Goal: Task Accomplishment & Management: Manage account settings

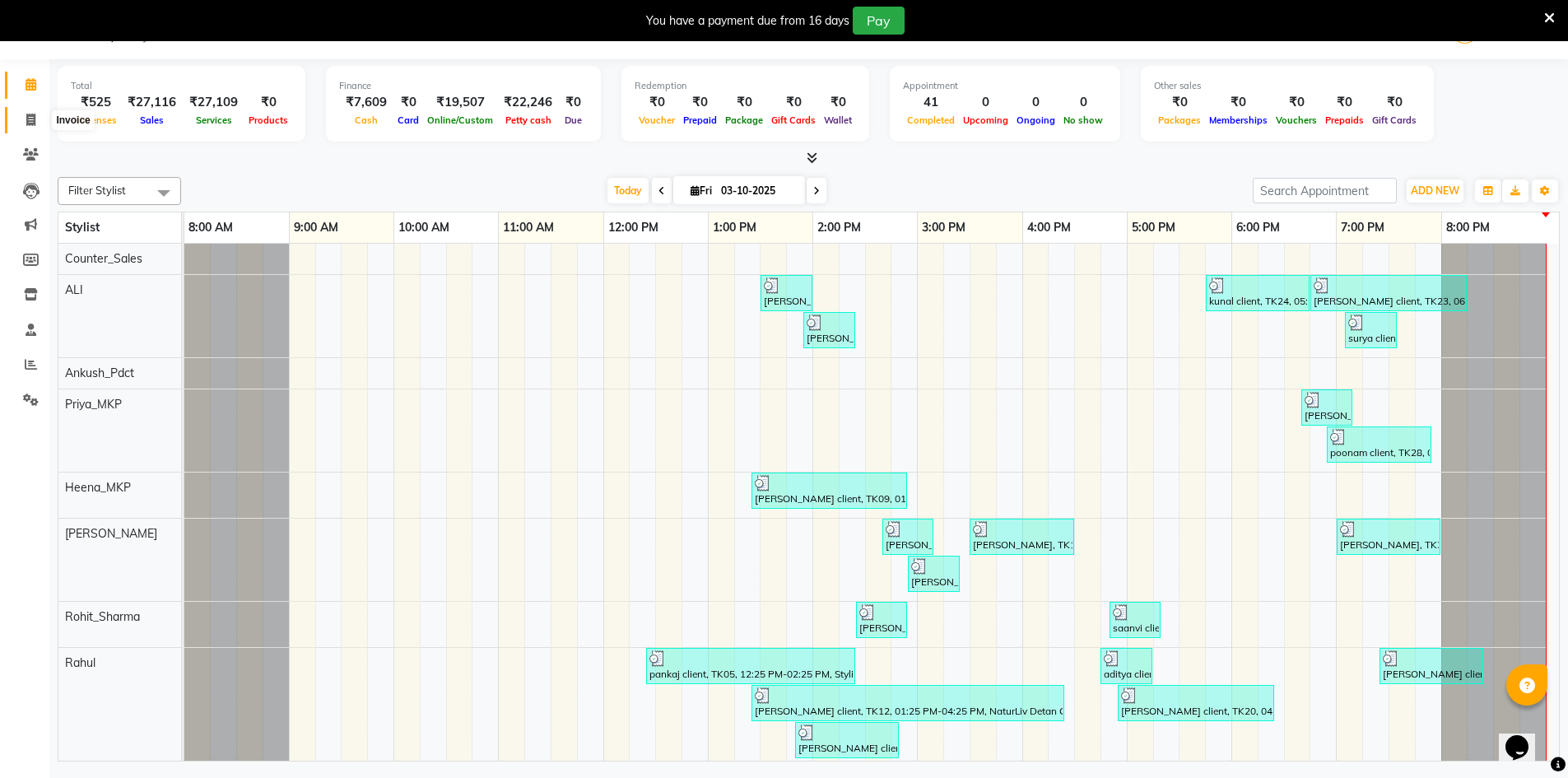
click at [27, 117] on icon at bounding box center [31, 120] width 9 height 12
select select "service"
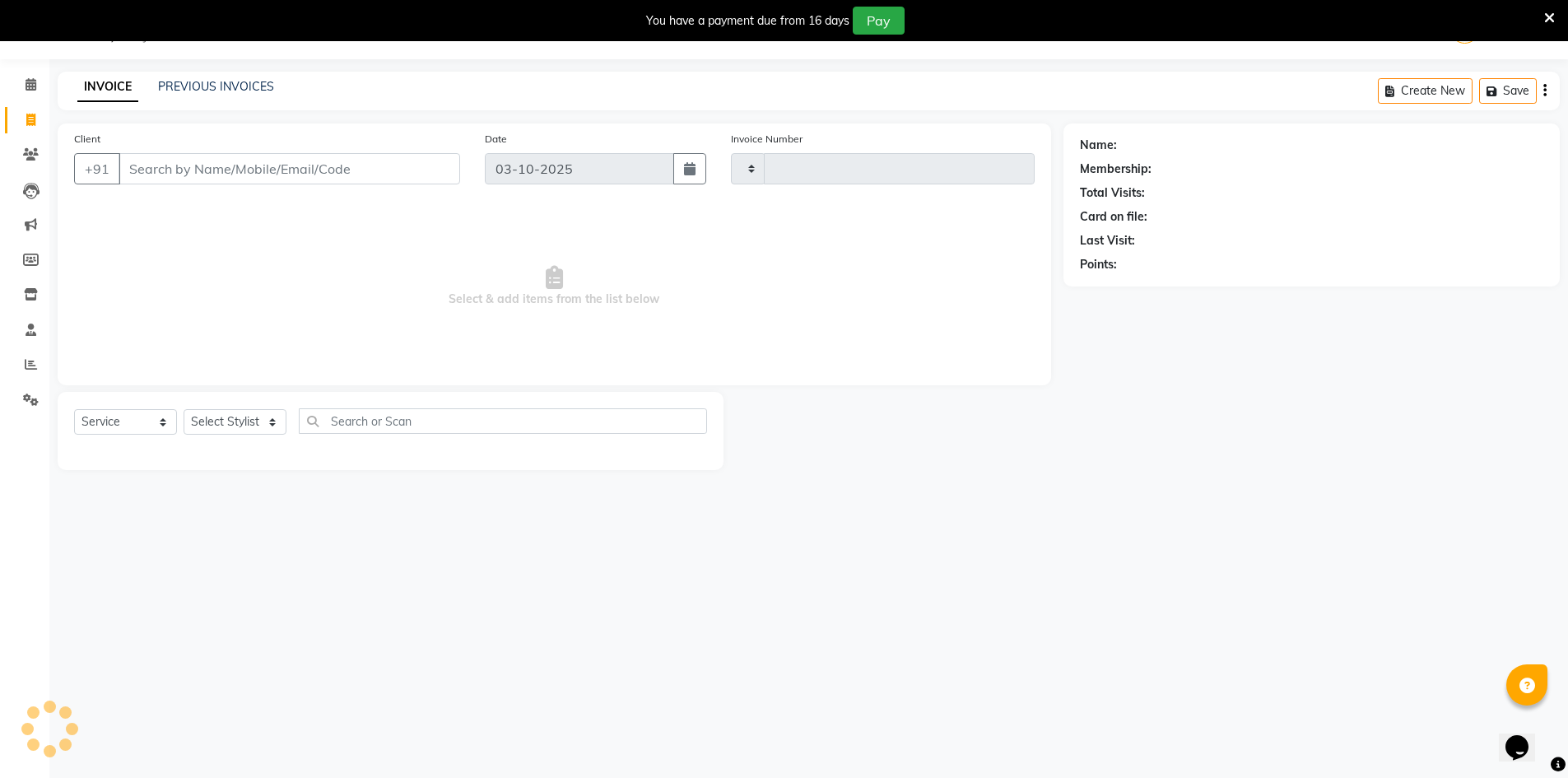
type input "0233"
select select "9034"
click at [29, 82] on icon at bounding box center [30, 84] width 10 height 12
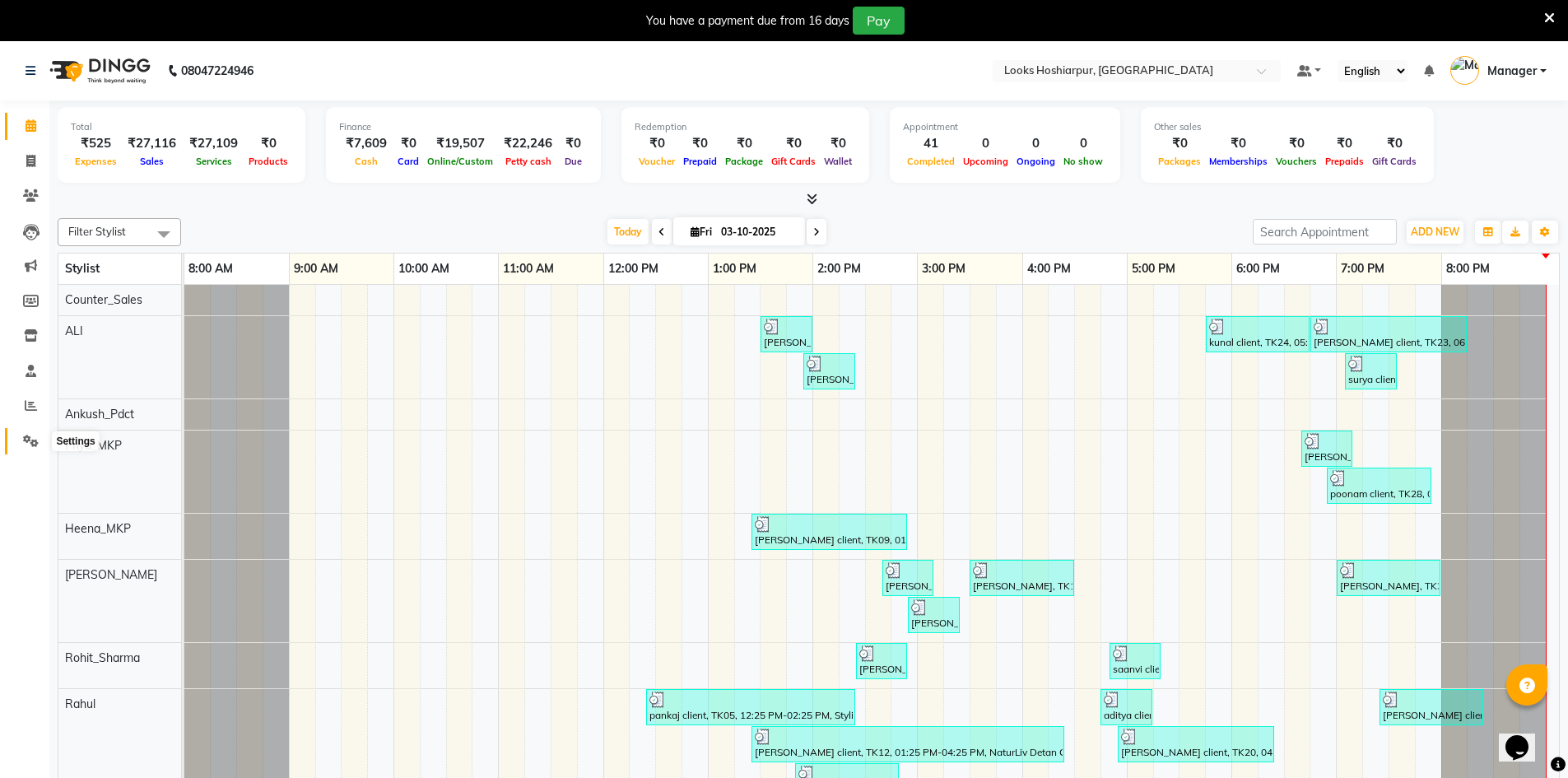
click at [38, 440] on icon at bounding box center [30, 441] width 16 height 12
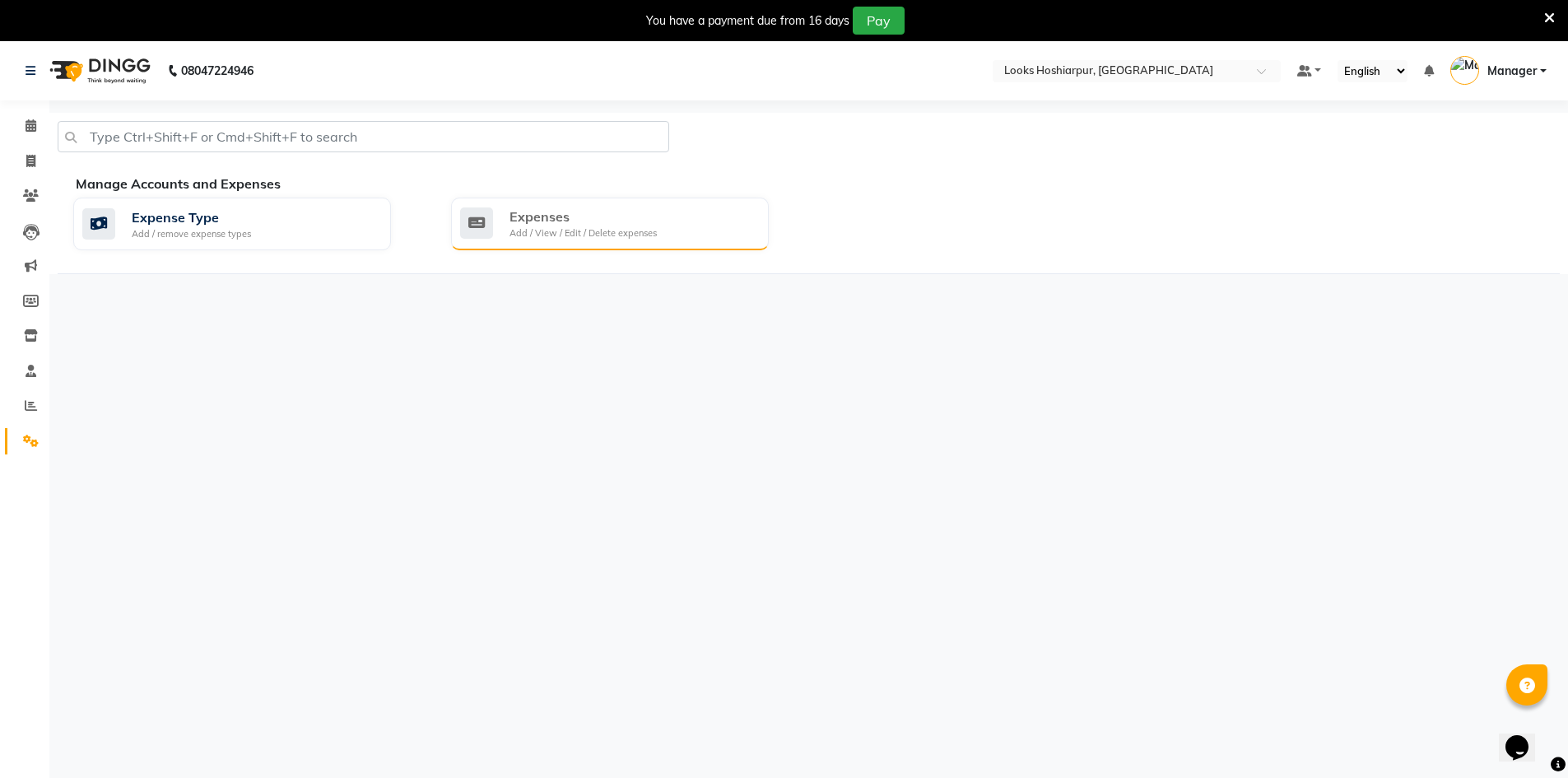
click at [682, 214] on div "Expenses Add / View / Edit / Delete expenses" at bounding box center [608, 223] width 296 height 34
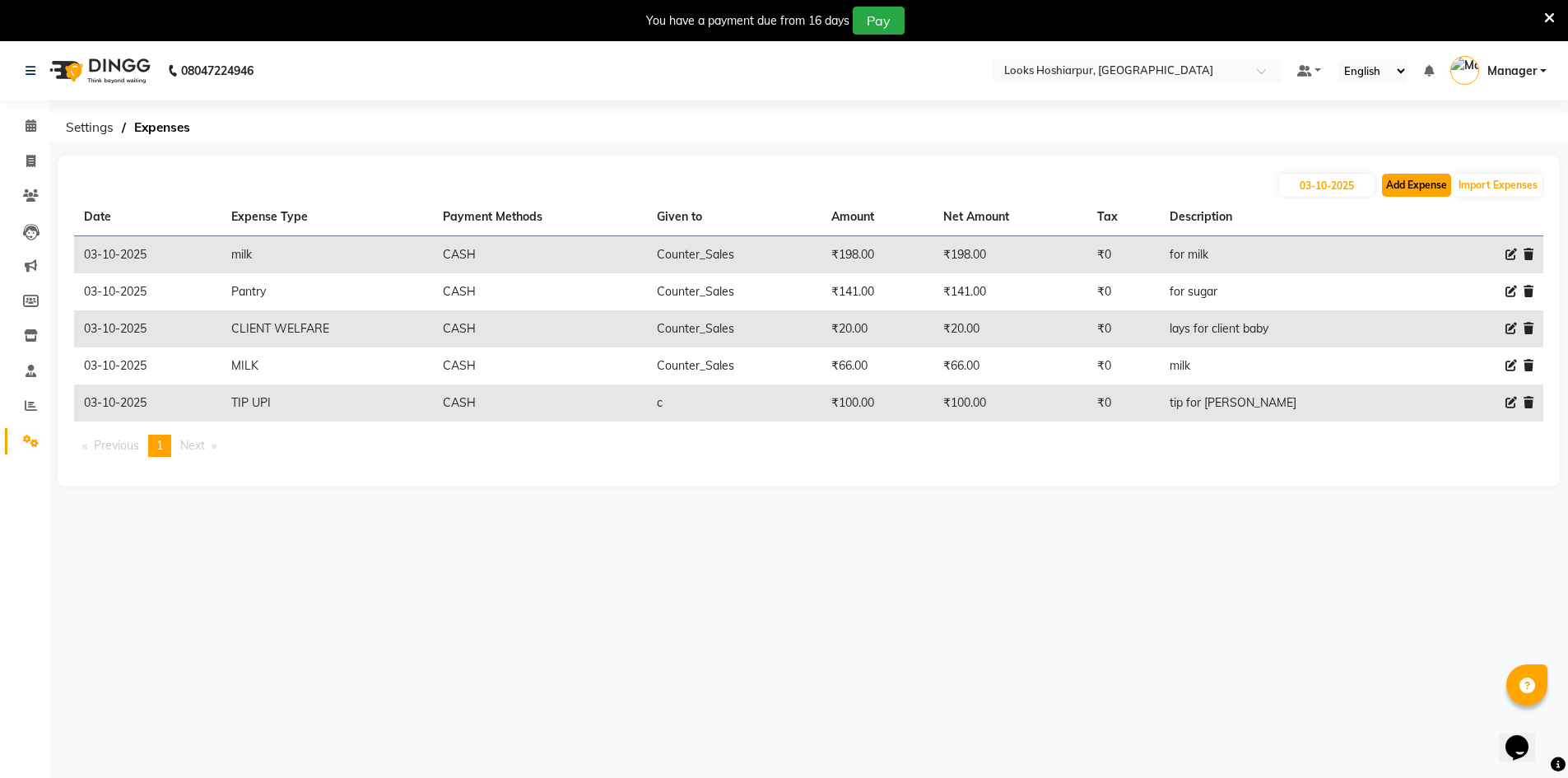
click at [1398, 182] on button "Add Expense" at bounding box center [1416, 185] width 69 height 23
select select "1"
select select "8303"
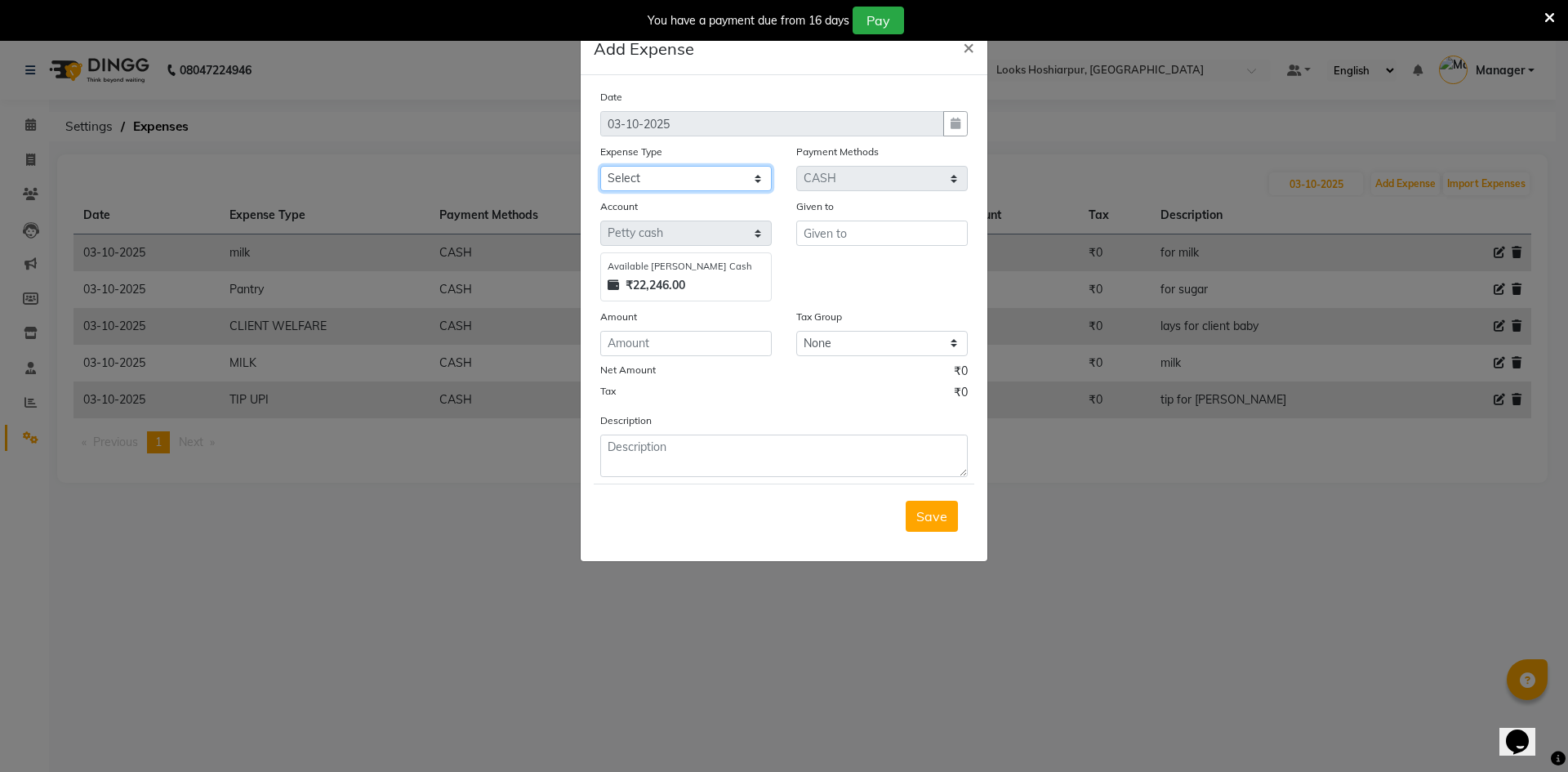
click at [754, 179] on select "Select Accommodation Aesthetics Bank Deposit BLINKIT Cash Handover Client Refun…" at bounding box center [686, 178] width 172 height 25
select select "23750"
click at [600, 165] on select "Select Accommodation Aesthetics Bank Deposit BLINKIT Cash Handover Client Refun…" at bounding box center [686, 178] width 172 height 25
click at [919, 233] on input "text" at bounding box center [882, 233] width 172 height 25
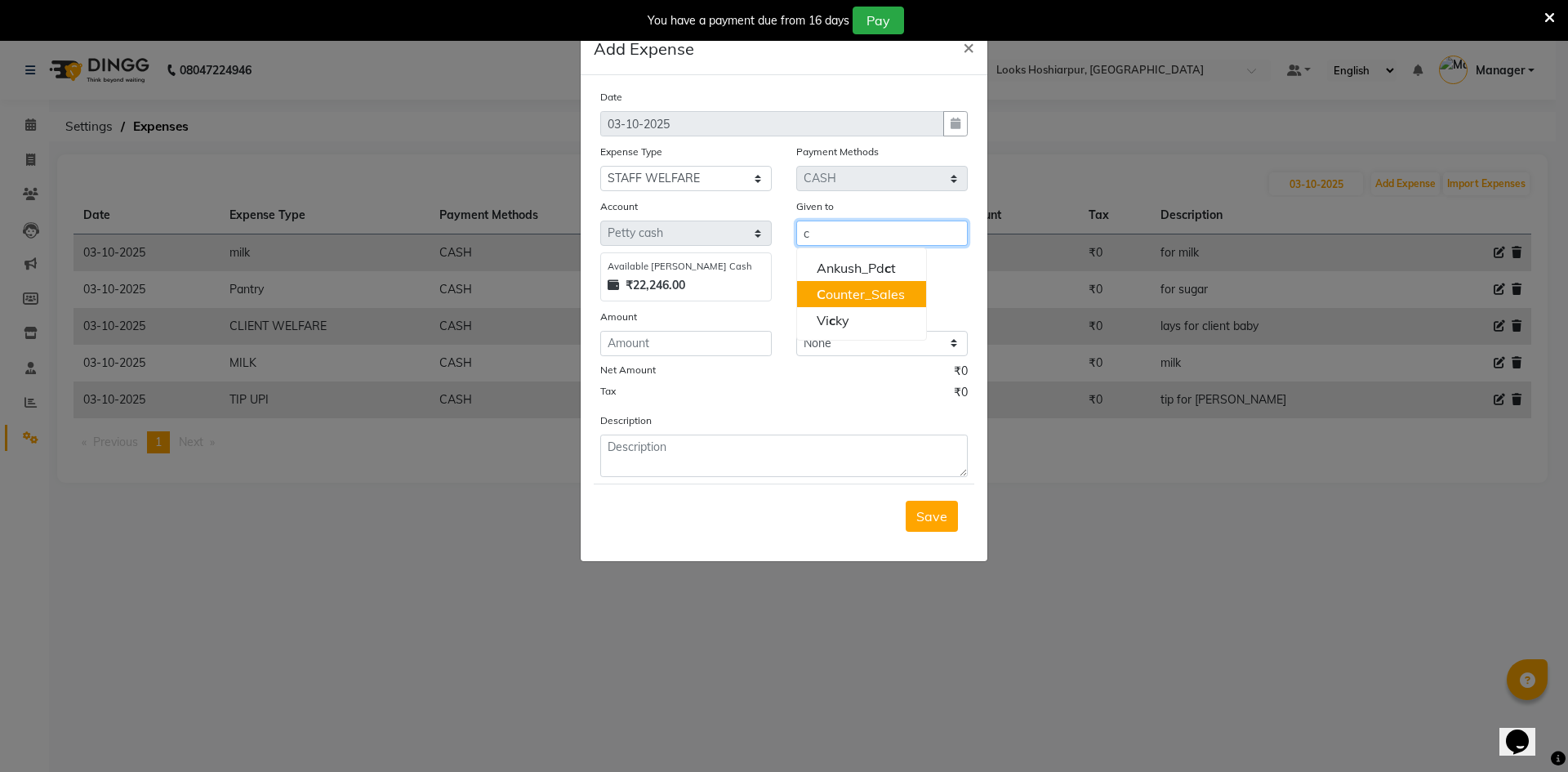
click at [847, 297] on ngb-highlight "C ounter_Sales" at bounding box center [861, 293] width 88 height 16
type input "Counter_Sales"
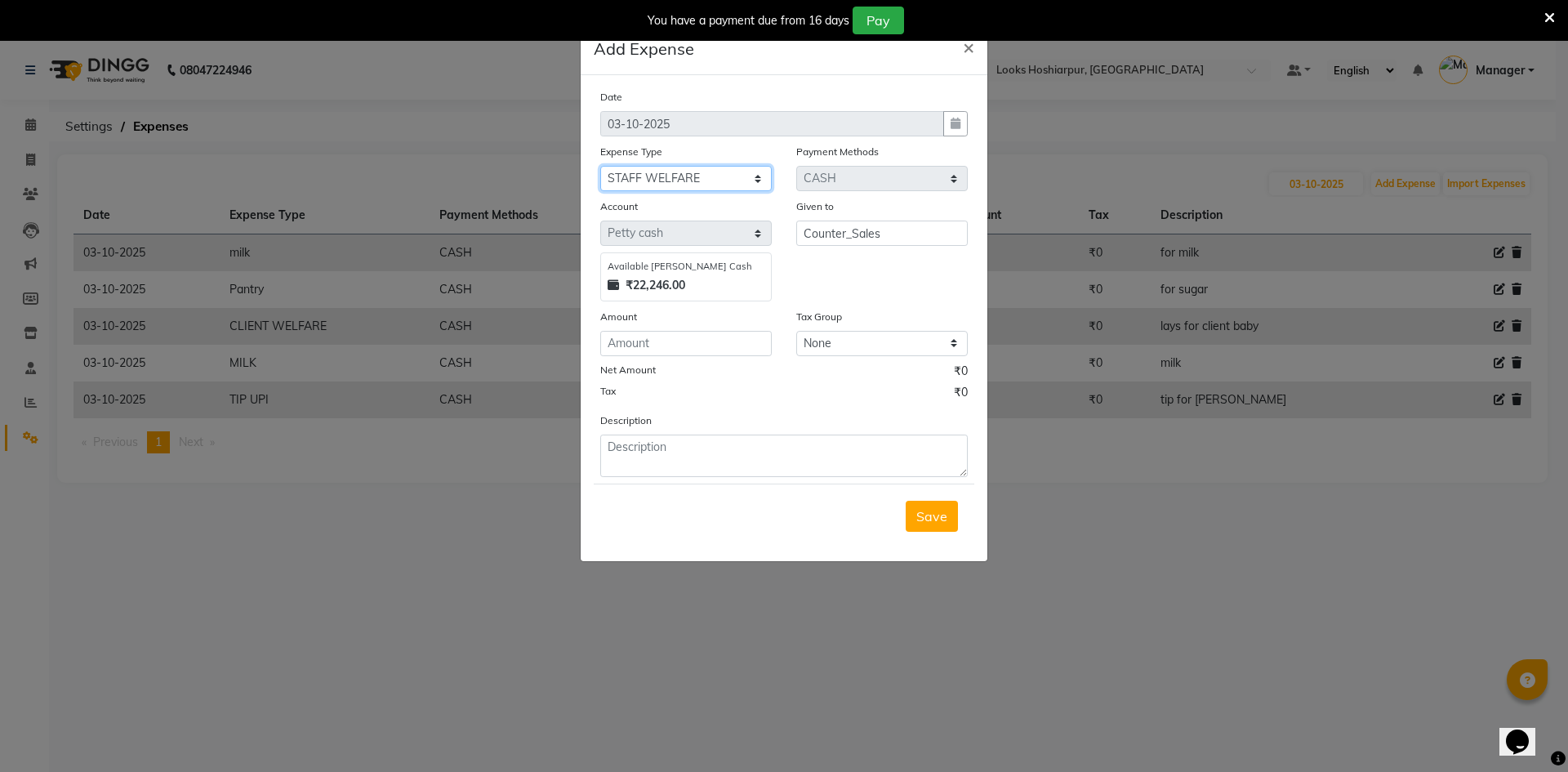
click at [752, 178] on select "Select Accommodation Aesthetics Bank Deposit BLINKIT Cash Handover Client Refun…" at bounding box center [686, 178] width 172 height 25
select select "19564"
click at [600, 165] on select "Select Accommodation Aesthetics Bank Deposit BLINKIT Cash Handover Client Refun…" at bounding box center [686, 178] width 172 height 25
click at [675, 345] on input "number" at bounding box center [686, 343] width 172 height 25
type input "3500"
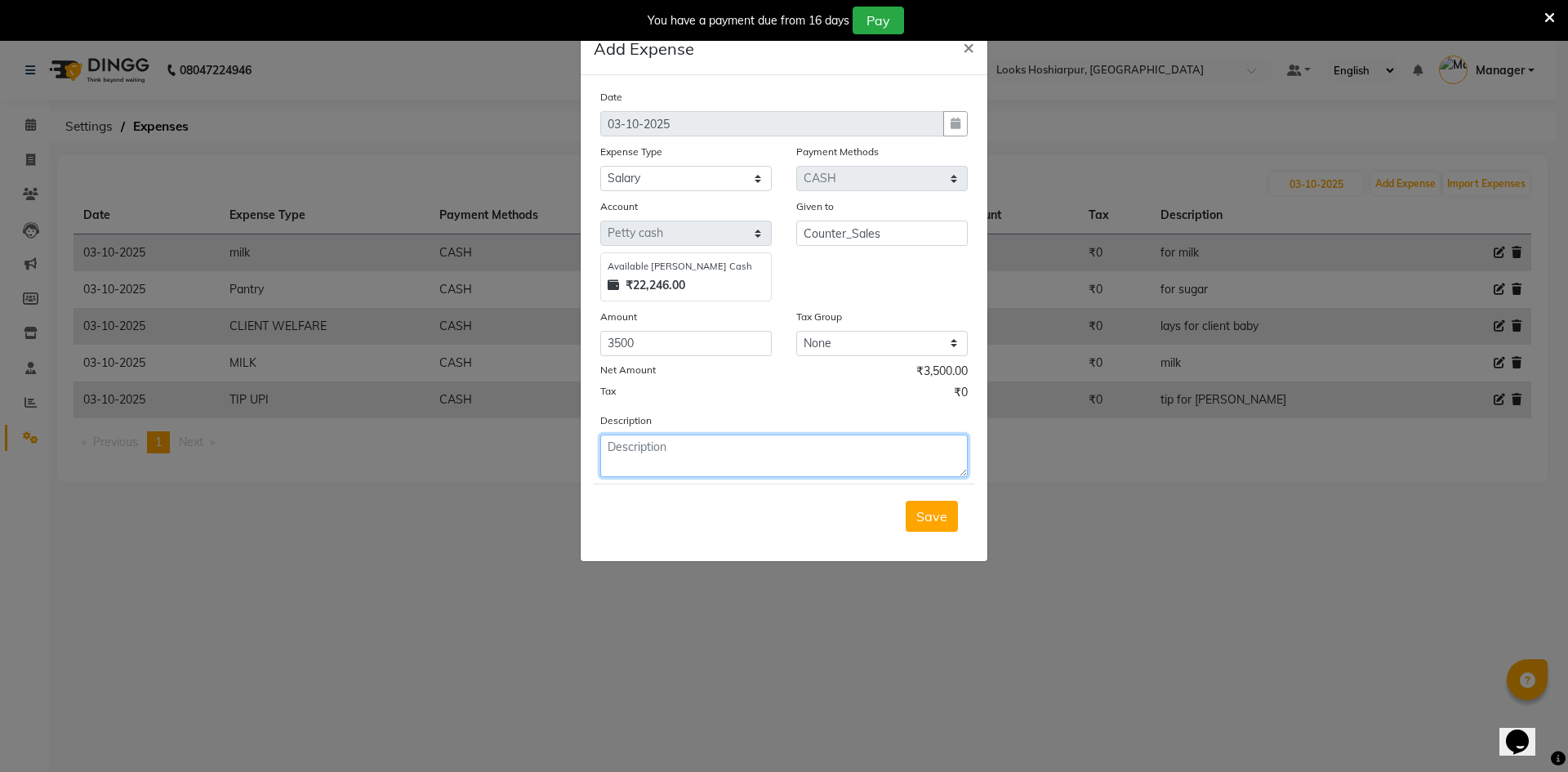
click at [610, 439] on textarea at bounding box center [783, 455] width 367 height 42
type textarea "salary advance nisha"
click at [939, 516] on span "Save" at bounding box center [932, 516] width 31 height 16
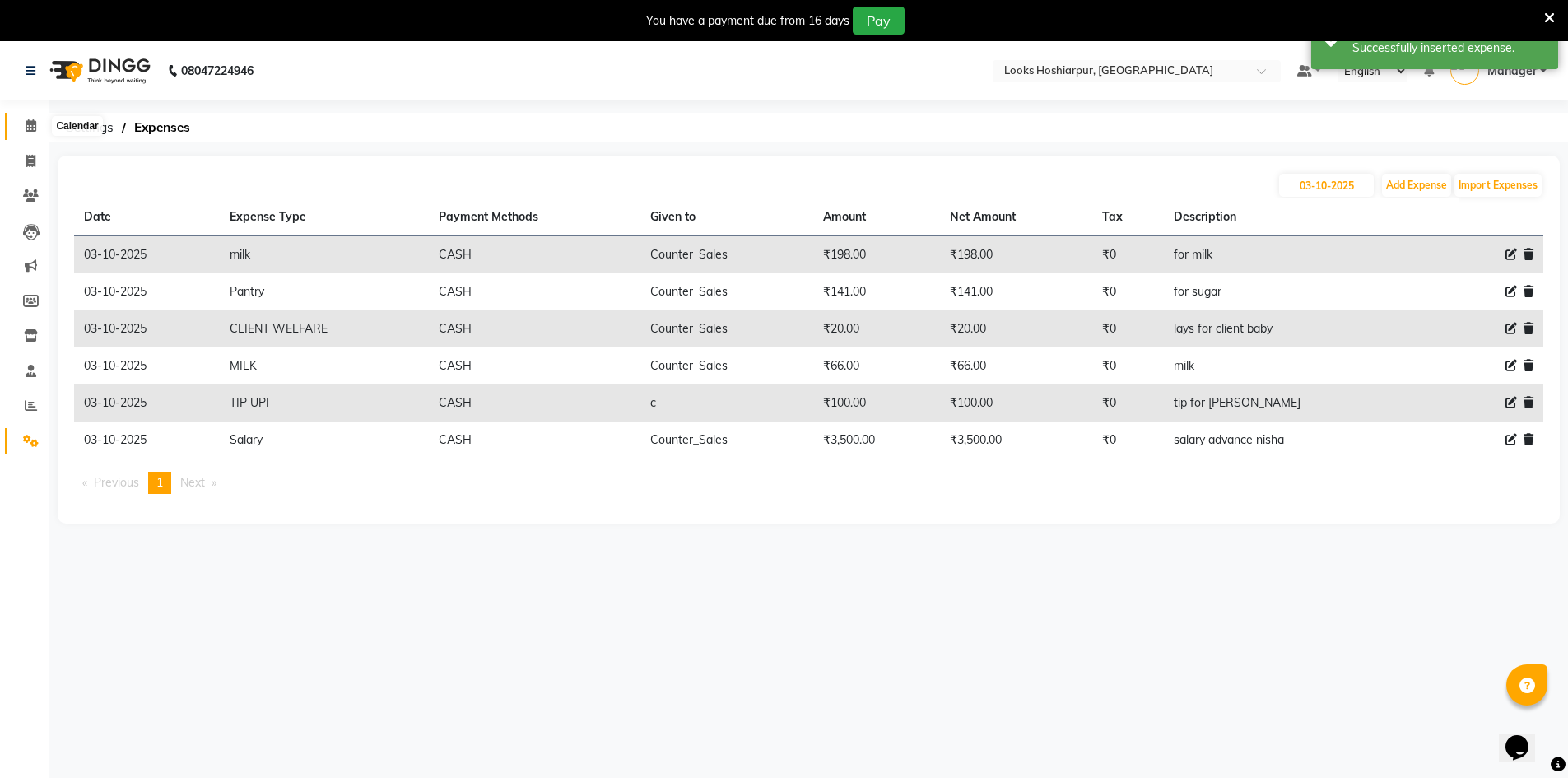
click at [31, 127] on icon at bounding box center [30, 125] width 10 height 12
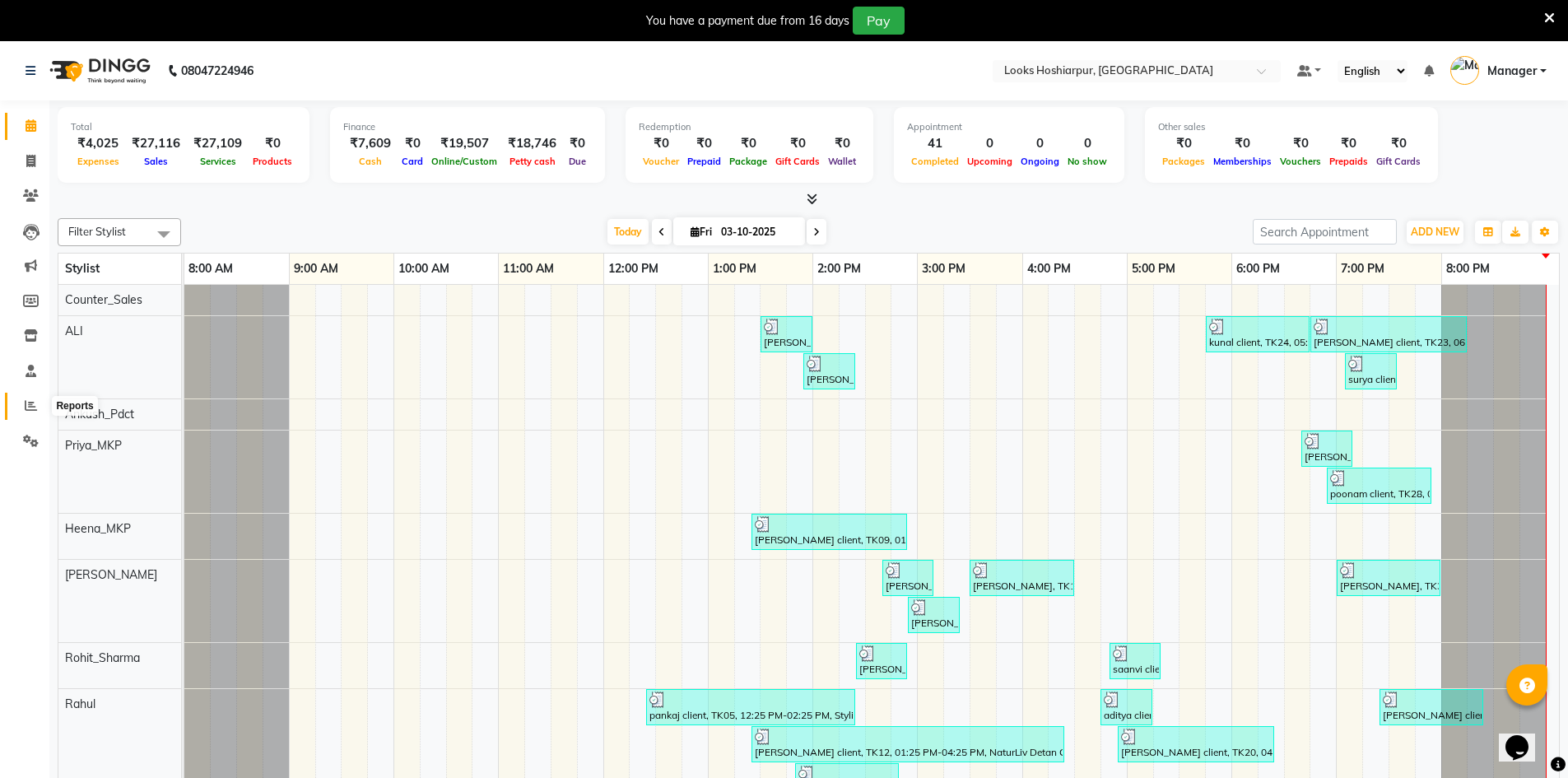
drag, startPoint x: 1538, startPoint y: 381, endPoint x: 32, endPoint y: 401, distance: 1506.1
click at [32, 401] on icon at bounding box center [30, 405] width 12 height 12
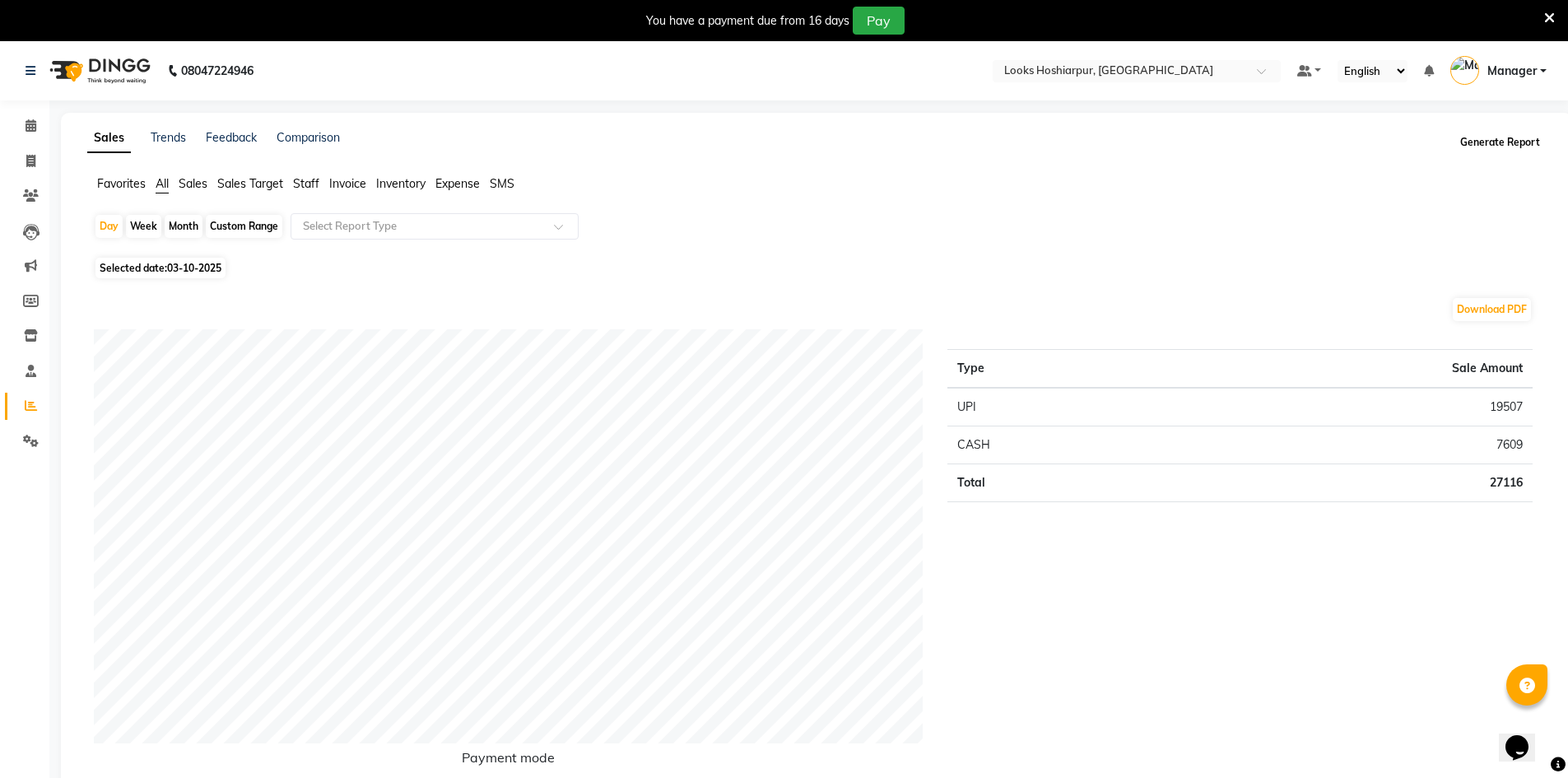
click at [1498, 134] on button "Generate Report" at bounding box center [1500, 142] width 89 height 23
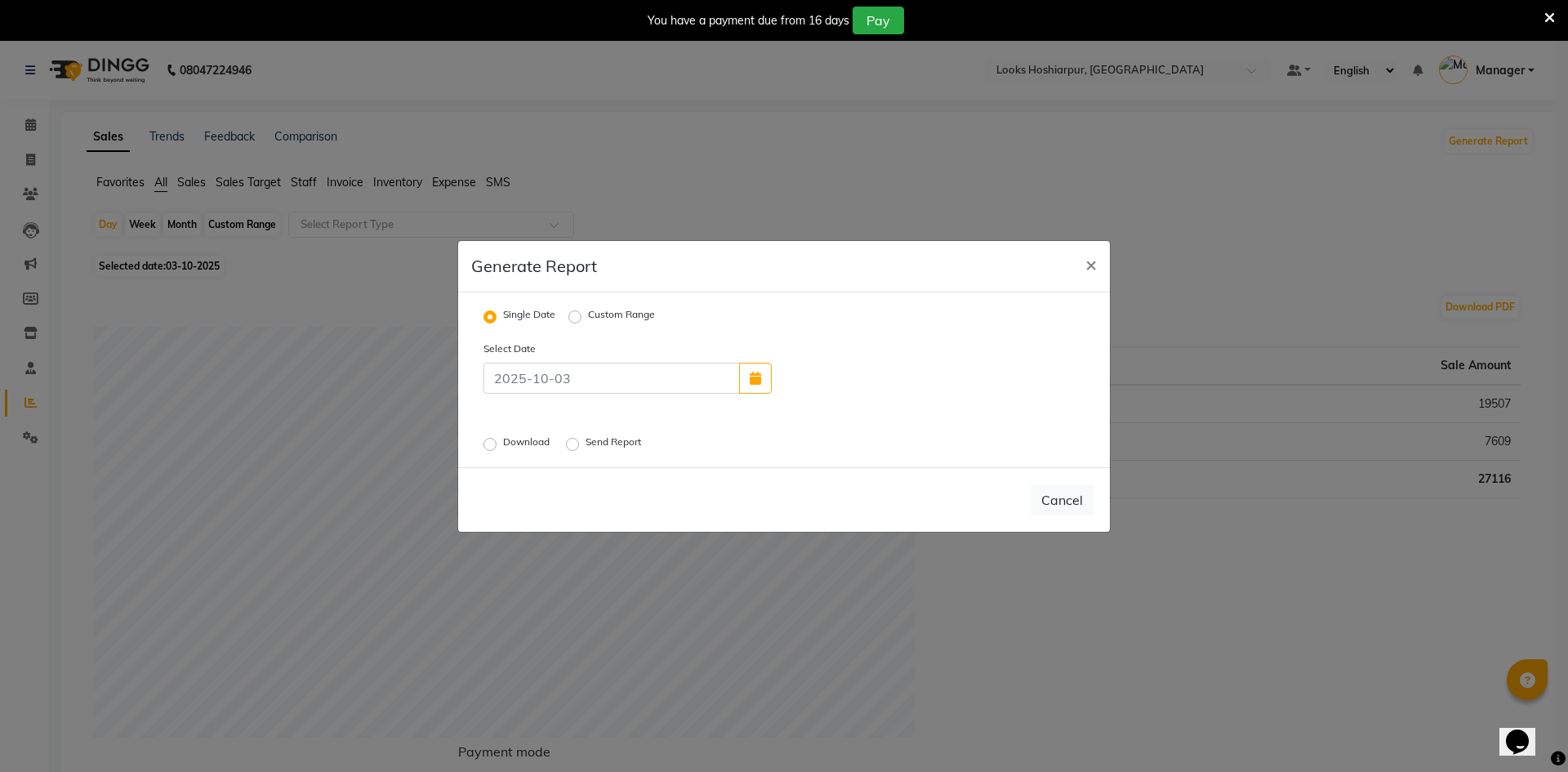
click at [503, 445] on label "Download" at bounding box center [527, 444] width 50 height 20
click at [495, 445] on input "Download" at bounding box center [492, 444] width 11 height 11
radio input "true"
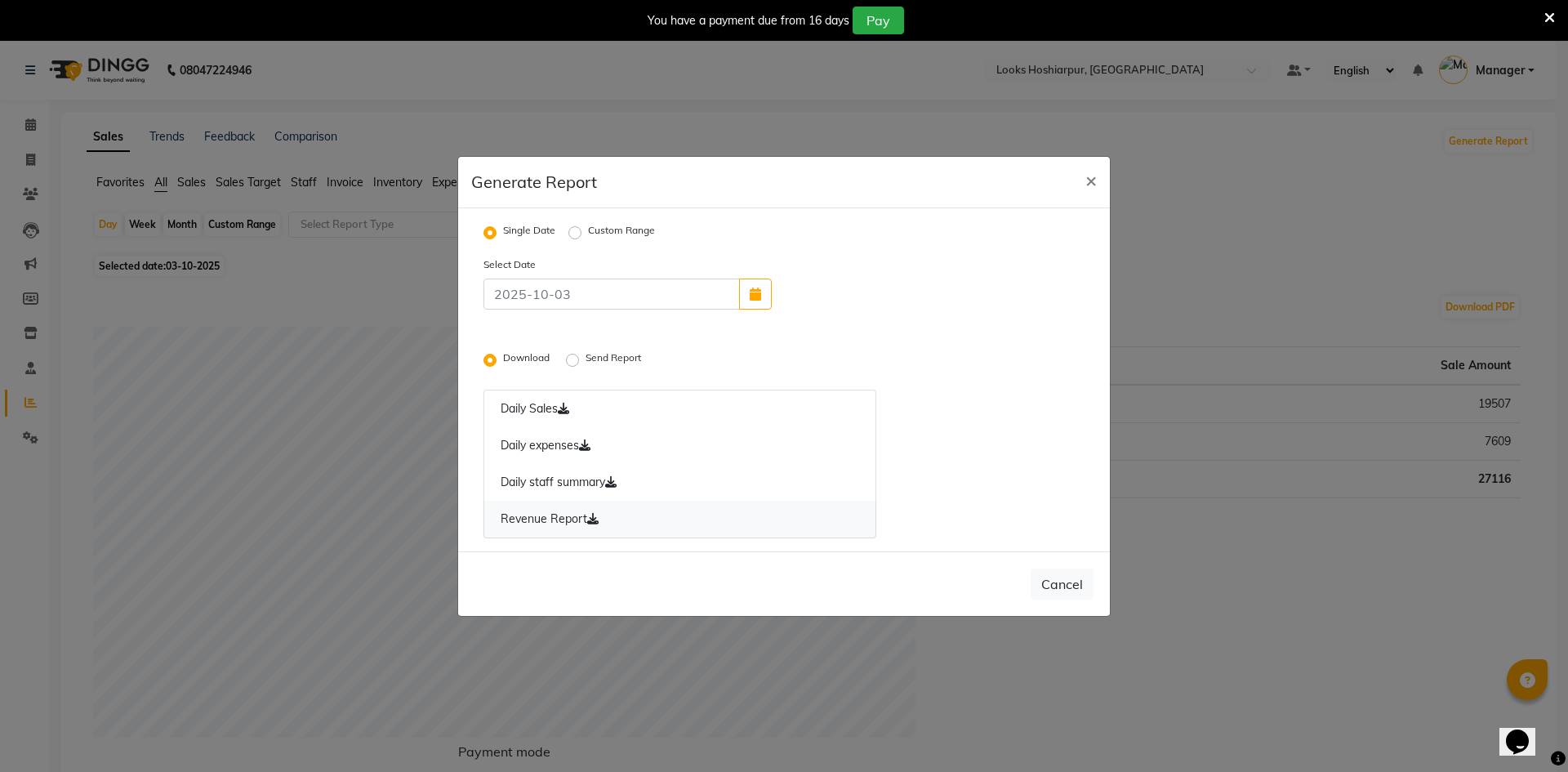
click at [634, 529] on link "Revenue Report" at bounding box center [679, 520] width 392 height 37
click at [633, 528] on link "Revenue Report" at bounding box center [679, 520] width 392 height 37
click at [984, 256] on div "Select Date" at bounding box center [784, 283] width 626 height 54
click at [586, 363] on label "Send Report" at bounding box center [615, 360] width 59 height 20
click at [577, 363] on input "Send Report" at bounding box center [575, 360] width 11 height 11
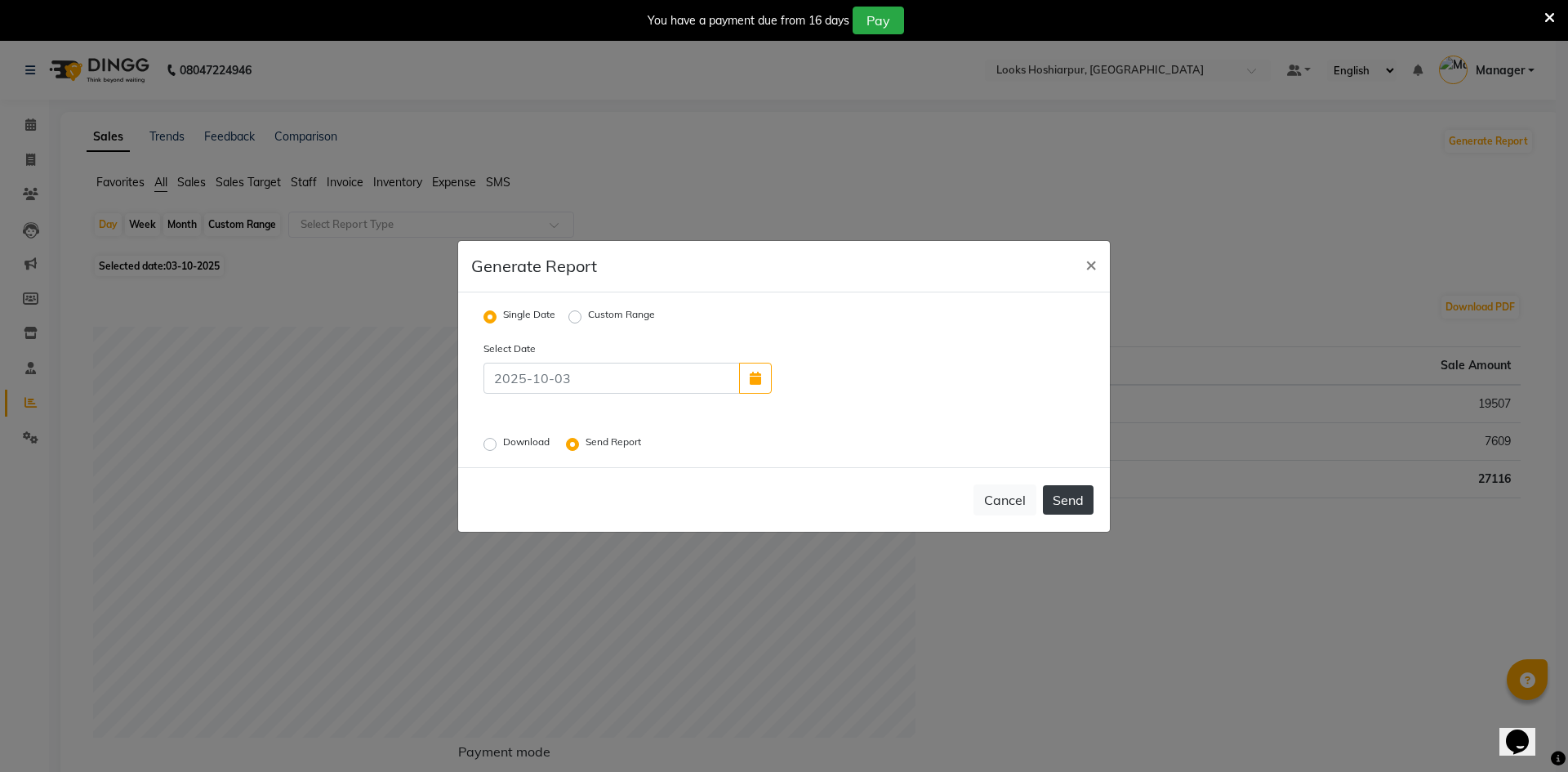
click at [1072, 506] on button "Send" at bounding box center [1068, 499] width 50 height 29
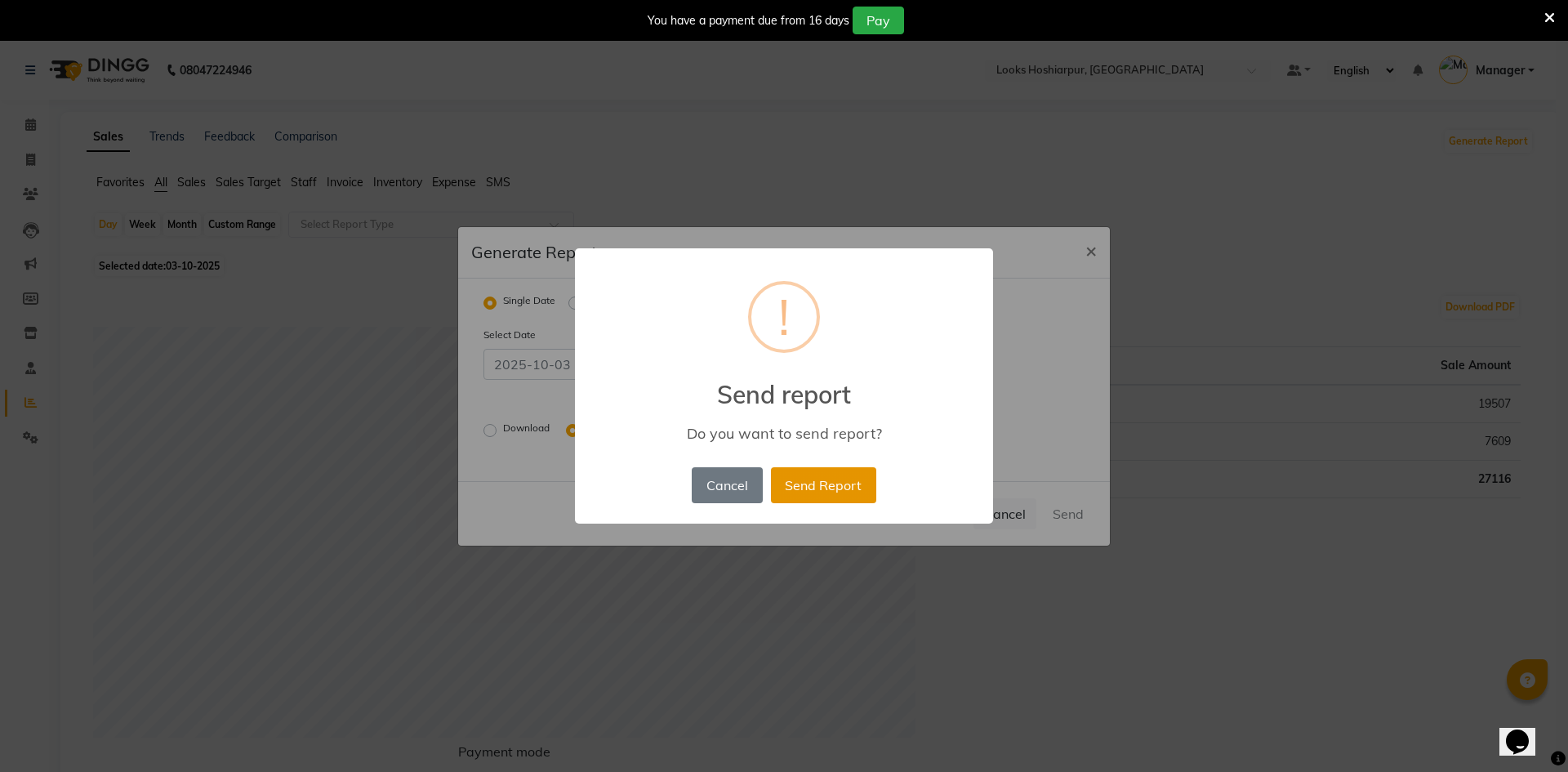
click at [840, 472] on button "Send Report" at bounding box center [823, 485] width 106 height 36
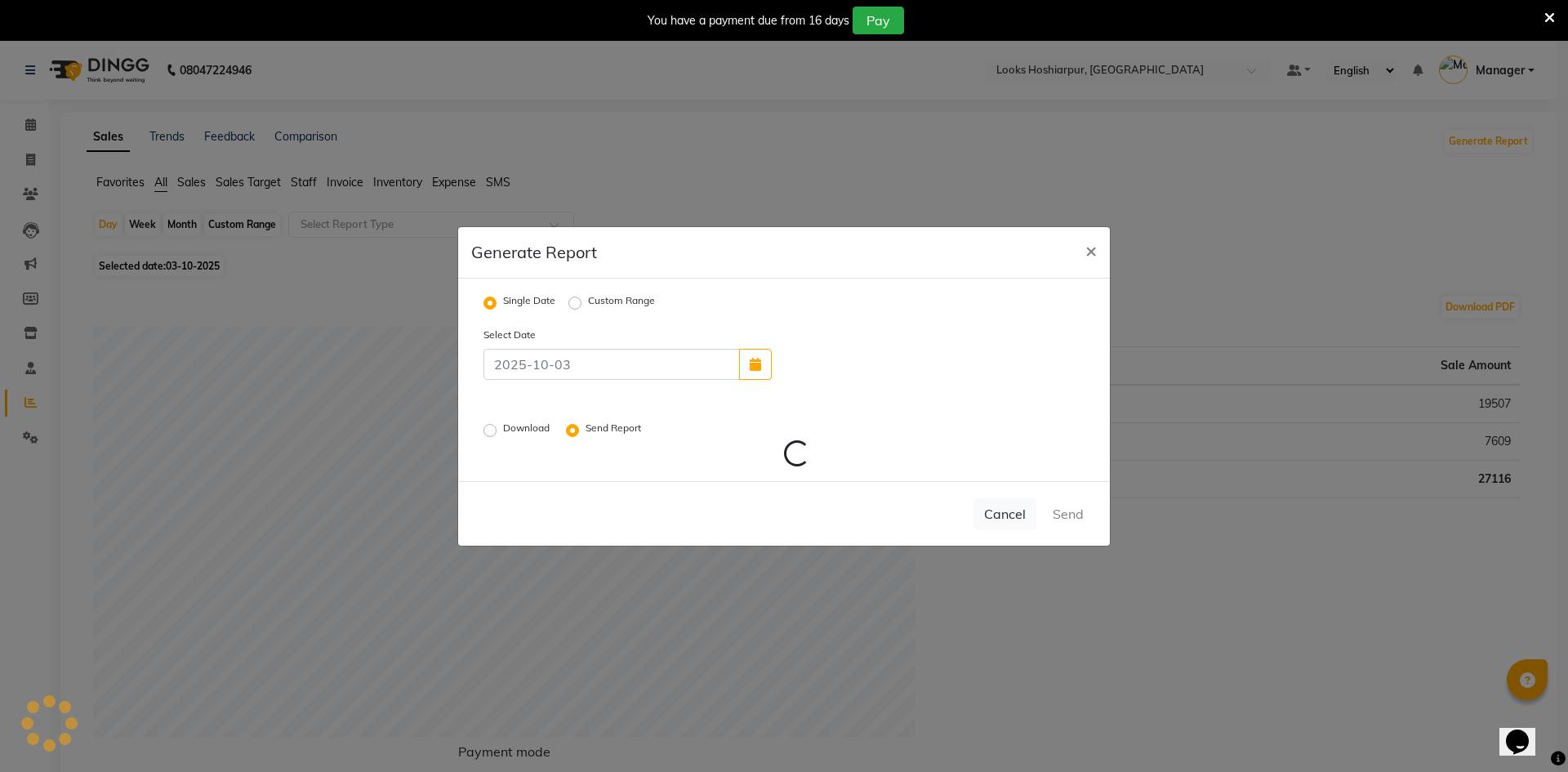
radio input "false"
